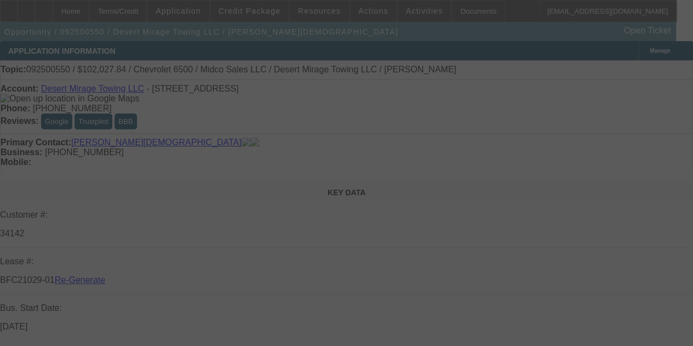
select select "3"
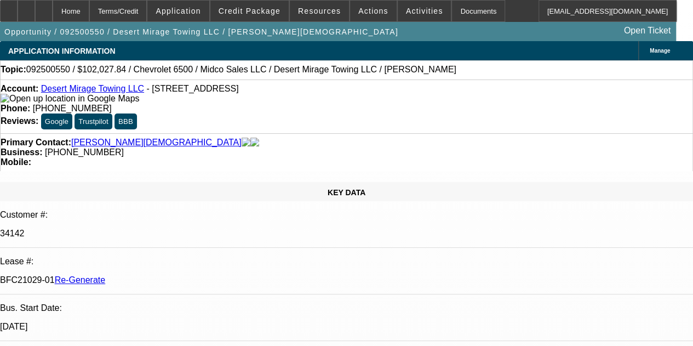
select select "0"
select select "3"
select select "0.1"
select select "4"
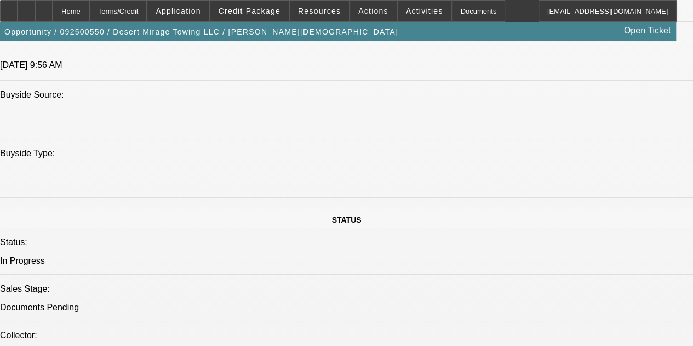
scroll to position [502, 0]
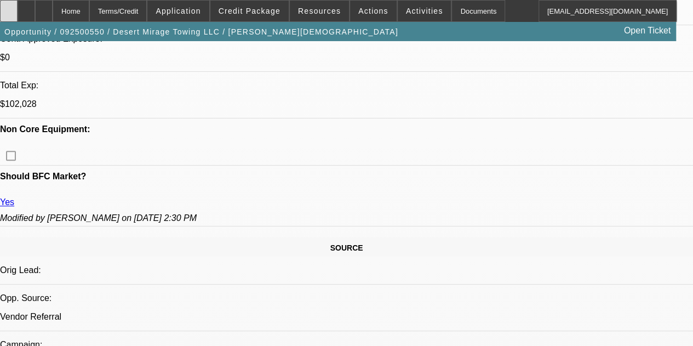
click at [14, 11] on div at bounding box center [9, 11] width 18 height 22
click at [254, 9] on span "Credit Package" at bounding box center [250, 11] width 62 height 9
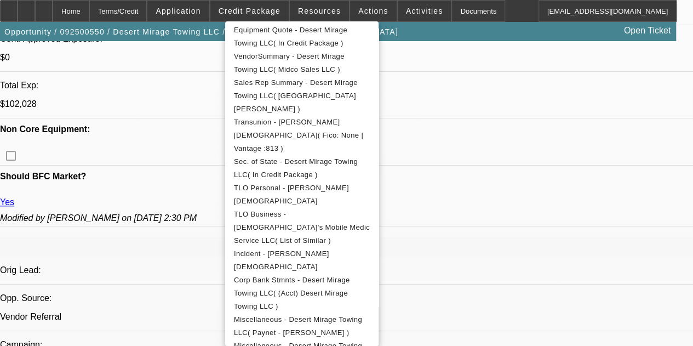
scroll to position [271, 0]
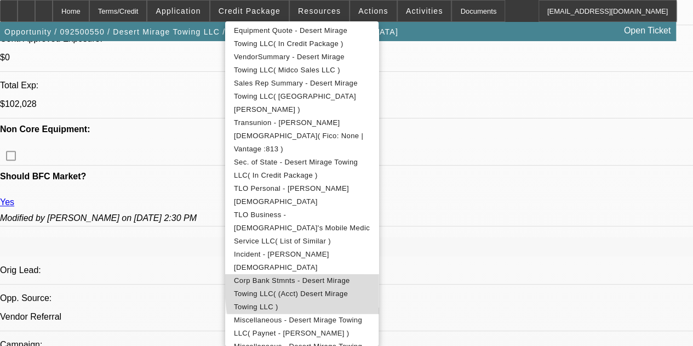
click at [350, 276] on span "Corp Bank Stmnts - Desert Mirage Towing LLC( (Acct) Desert Mirage Towing LLC )" at bounding box center [292, 293] width 116 height 35
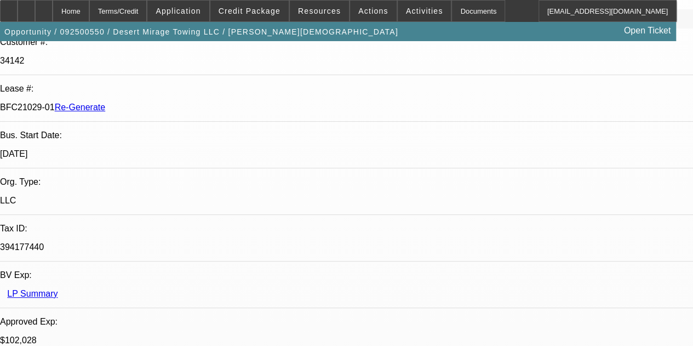
scroll to position [0, 0]
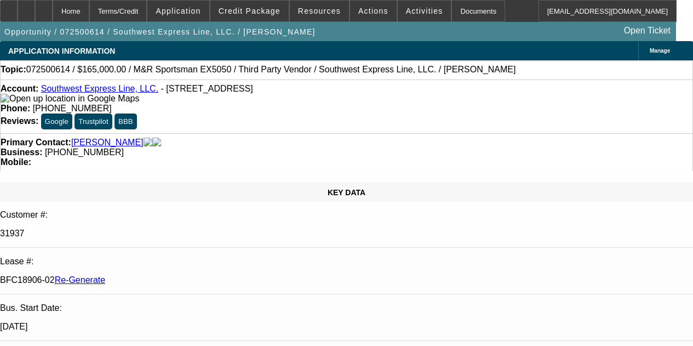
select select "3"
select select "0"
select select "2"
select select "0.1"
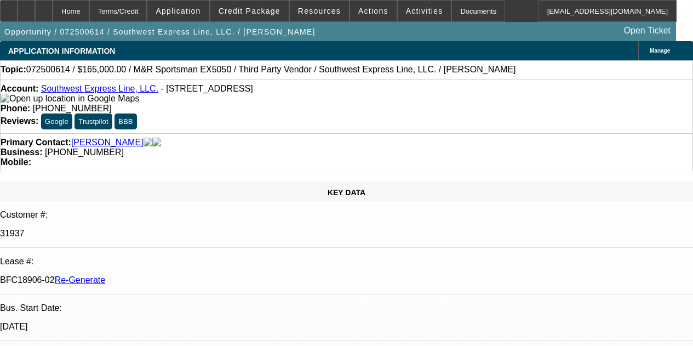
select select "4"
click at [406, 10] on span "Activities" at bounding box center [424, 11] width 37 height 9
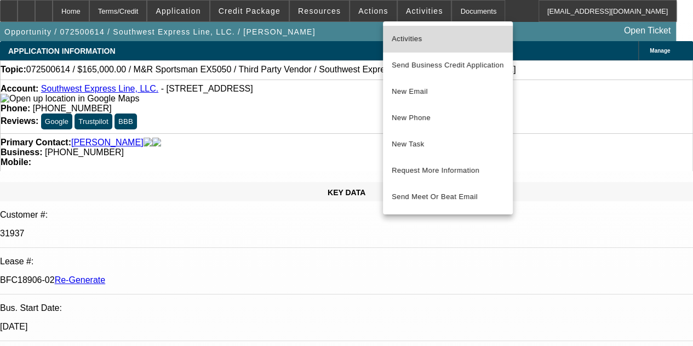
click at [405, 39] on span "Activities" at bounding box center [448, 38] width 112 height 13
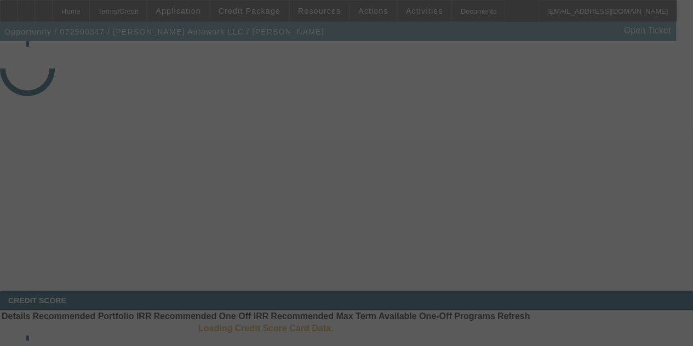
select select "3"
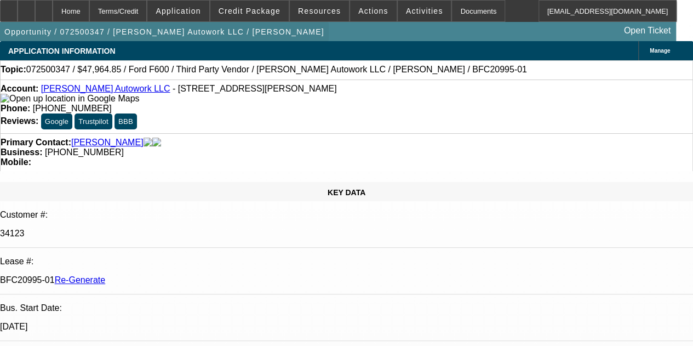
select select "0"
select select "2"
select select "0"
select select "6"
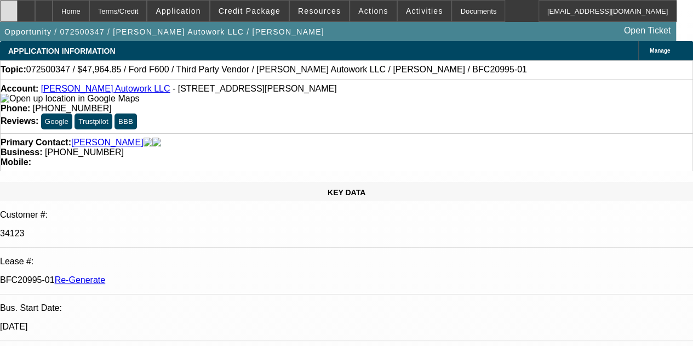
click at [15, 9] on div at bounding box center [9, 11] width 18 height 22
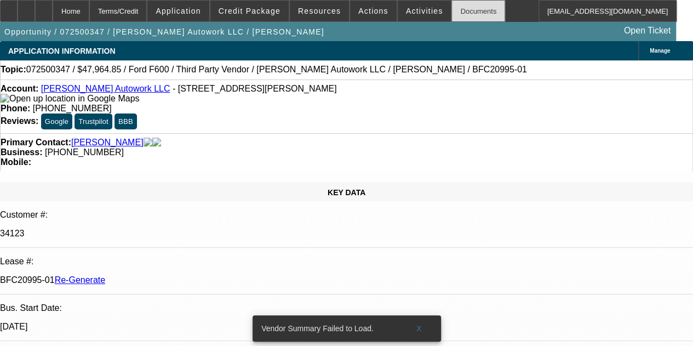
click at [452, 9] on div "Documents" at bounding box center [479, 11] width 54 height 22
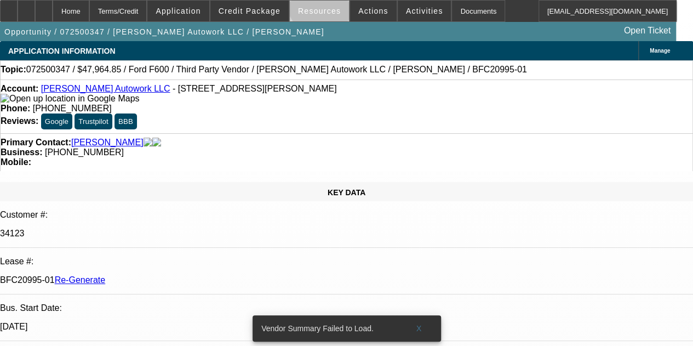
click at [323, 3] on span at bounding box center [319, 11] width 59 height 26
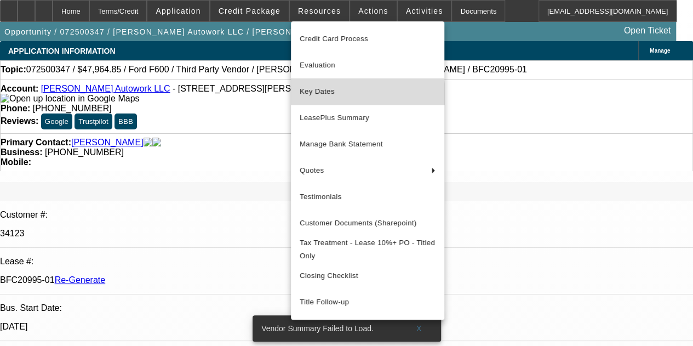
click at [325, 93] on span "Key Dates" at bounding box center [368, 91] width 136 height 13
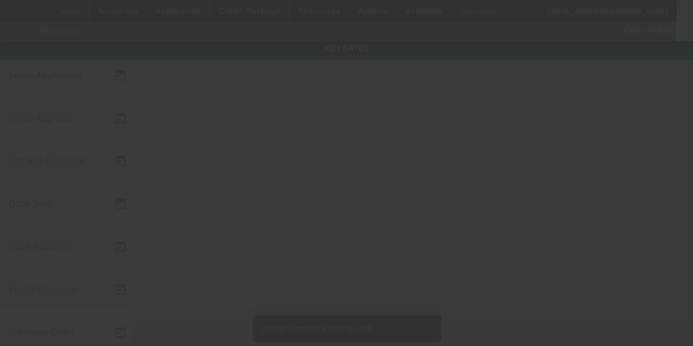
type input "7/15/2025"
type input "9/14/2025"
type input "9/17/2025"
type input "9/15/2025"
type input "9/16/2025"
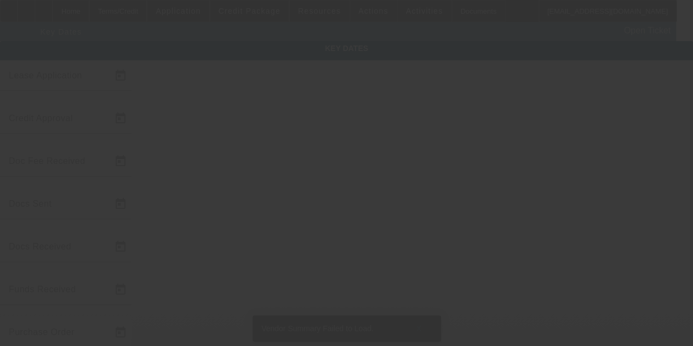
type input "9/17/2025"
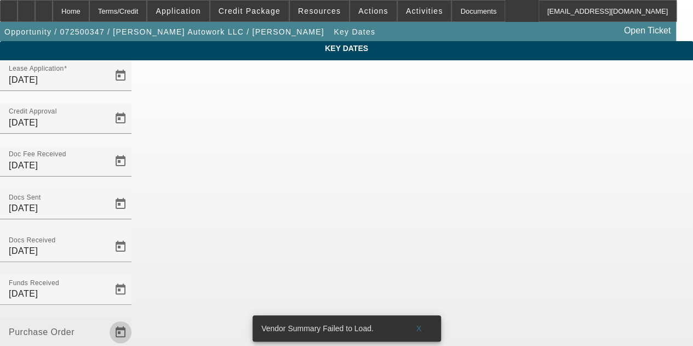
click at [134, 319] on span "Open calendar" at bounding box center [120, 332] width 26 height 26
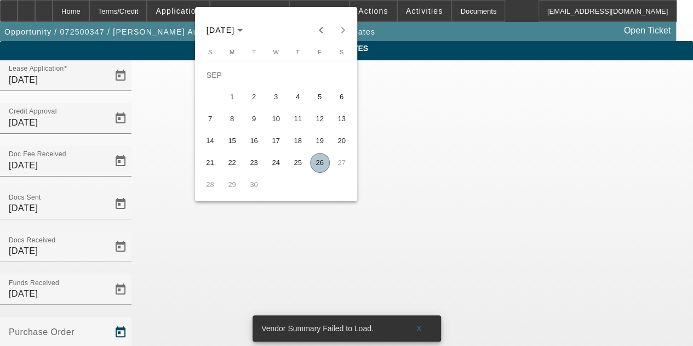
click at [317, 163] on span "26" at bounding box center [320, 163] width 20 height 20
type input "9/26/2025"
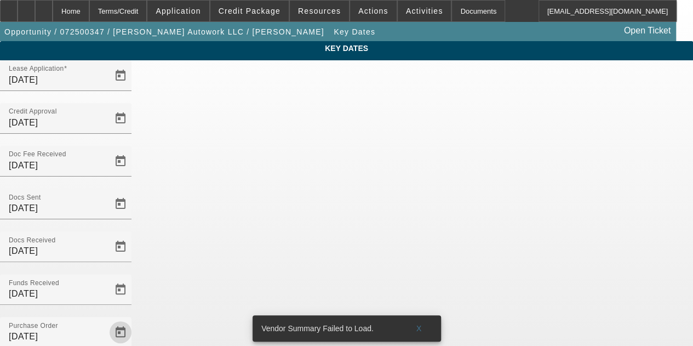
scroll to position [71, 0]
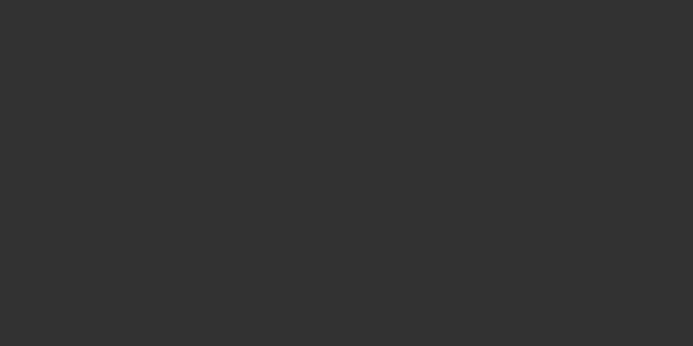
select select "3"
select select "0"
select select "2"
select select "0"
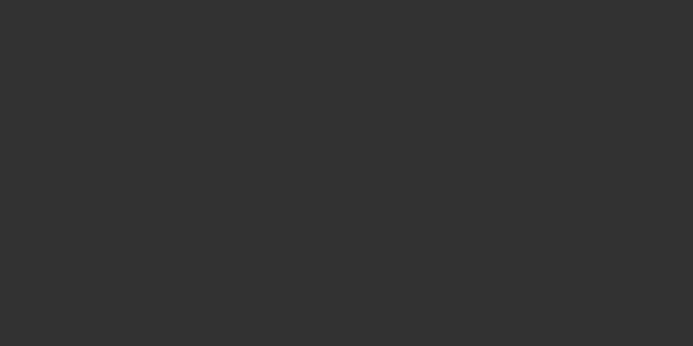
select select "6"
